Goal: Navigation & Orientation: Find specific page/section

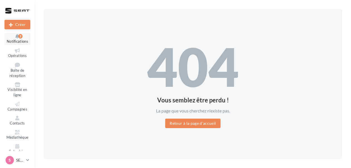
click at [17, 38] on icon at bounding box center [17, 36] width 23 height 4
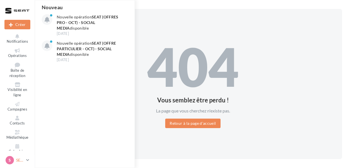
click at [23, 161] on p "SEAT" at bounding box center [20, 160] width 8 height 6
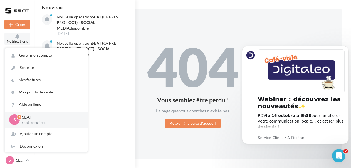
click at [18, 36] on icon at bounding box center [17, 36] width 23 height 4
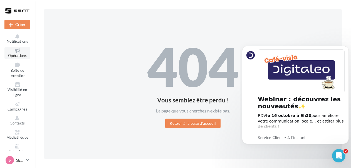
click at [17, 53] on span "Opérations" at bounding box center [17, 55] width 19 height 4
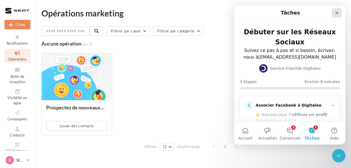
click at [335, 11] on icon "Fermer" at bounding box center [337, 13] width 4 height 4
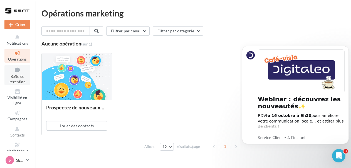
click at [14, 74] on link "Boîte de réception" at bounding box center [17, 75] width 26 height 20
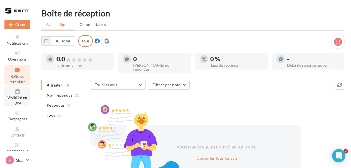
click at [20, 104] on span "Visibilité en ligne" at bounding box center [17, 100] width 19 height 10
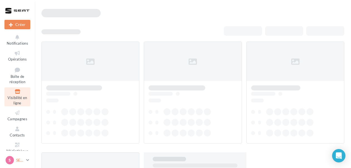
click at [21, 158] on p "SEAT" at bounding box center [20, 160] width 8 height 6
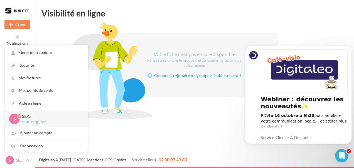
click at [21, 158] on p "SEAT" at bounding box center [20, 160] width 8 height 6
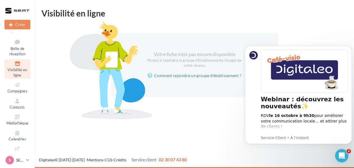
scroll to position [48, 0]
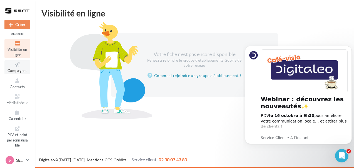
click at [18, 65] on icon at bounding box center [17, 64] width 23 height 6
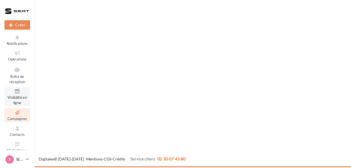
scroll to position [48, 0]
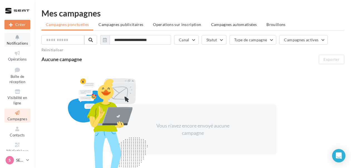
click at [17, 37] on icon at bounding box center [17, 37] width 23 height 6
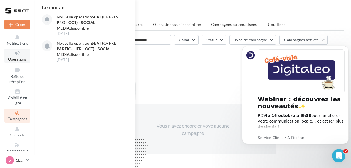
click at [17, 54] on icon at bounding box center [17, 53] width 23 height 6
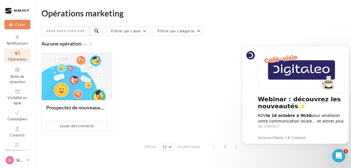
scroll to position [48, 0]
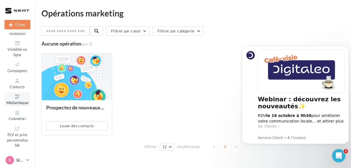
click at [16, 102] on span "Médiathèque" at bounding box center [17, 102] width 22 height 4
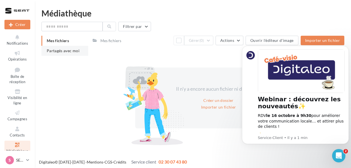
click at [63, 51] on span "Partagés avec moi" at bounding box center [63, 50] width 33 height 5
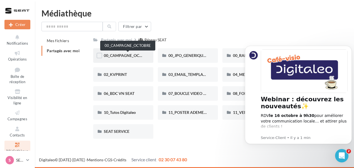
click at [127, 57] on span "00_CAMPAGNE_OCTOBRE" at bounding box center [128, 55] width 48 height 5
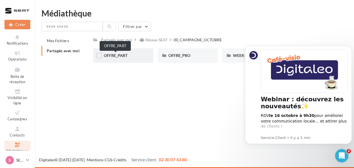
click at [114, 55] on span "OFFRE_PART" at bounding box center [116, 55] width 24 height 5
click at [114, 55] on span "ARONA" at bounding box center [111, 55] width 14 height 5
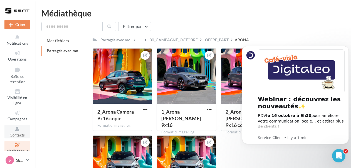
scroll to position [48, 0]
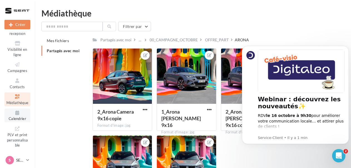
click at [17, 117] on span "Calendrier" at bounding box center [18, 118] width 18 height 4
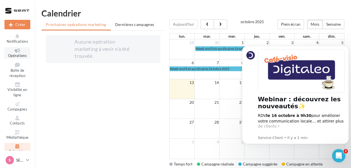
click at [17, 53] on link "Opérations" at bounding box center [17, 53] width 26 height 12
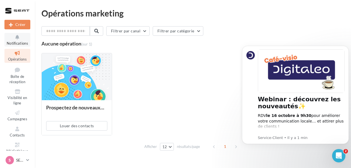
click at [19, 40] on icon at bounding box center [17, 37] width 23 height 6
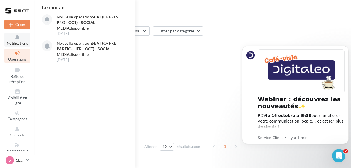
click at [19, 40] on icon at bounding box center [17, 37] width 23 height 6
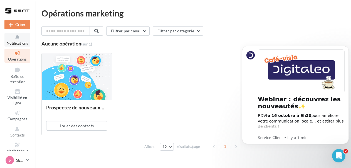
click at [14, 36] on icon at bounding box center [17, 37] width 23 height 6
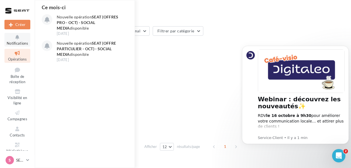
click at [14, 36] on icon at bounding box center [17, 37] width 23 height 6
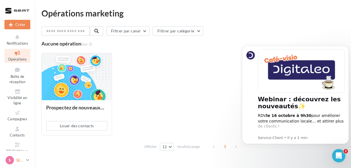
click at [25, 159] on link "S SEAT seat-cerg-jbou" at bounding box center [17, 159] width 26 height 11
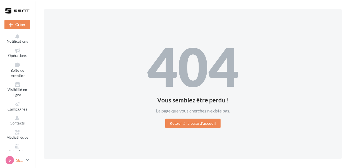
click at [20, 159] on p "SEAT" at bounding box center [20, 160] width 8 height 6
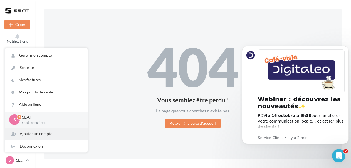
click at [56, 134] on div "Ajouter un compte" at bounding box center [46, 133] width 83 height 12
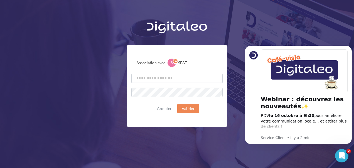
click at [162, 77] on input "text" at bounding box center [176, 77] width 91 height 9
click at [251, 46] on div "Webinar : découvrez les nouveautés✨ RDV le [DATE] 9h30 pour améliorer votre com…" at bounding box center [298, 95] width 107 height 98
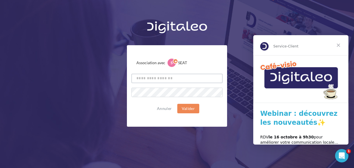
click at [160, 82] on input "text" at bounding box center [176, 77] width 91 height 9
paste input "**********"
type input "**********"
click at [124, 108] on div "**********" at bounding box center [177, 72] width 354 height 109
click at [164, 108] on button "Annuler" at bounding box center [164, 108] width 19 height 7
